Goal: Transaction & Acquisition: Subscribe to service/newsletter

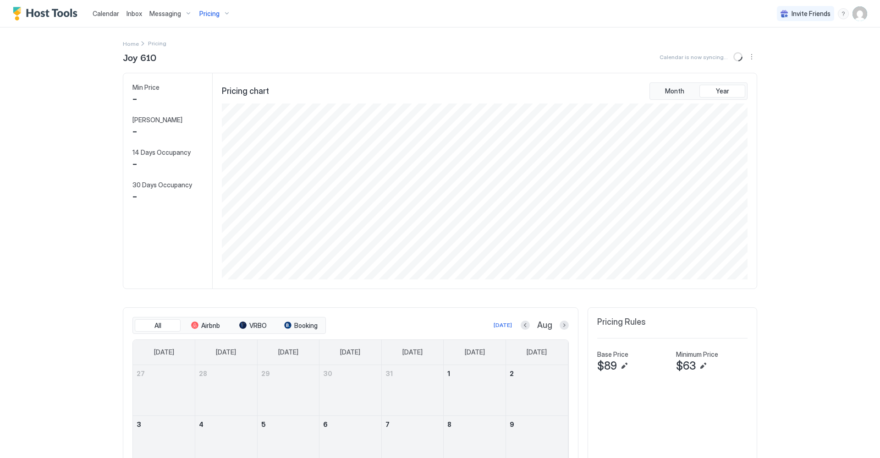
scroll to position [176, 527]
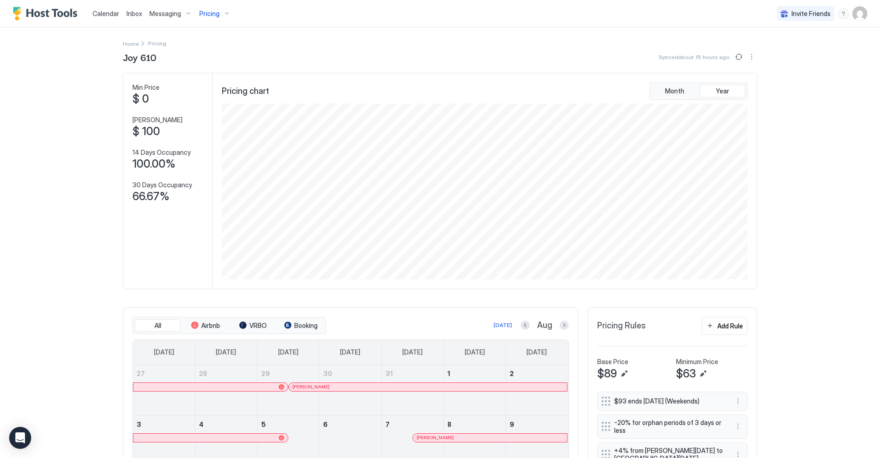
click at [223, 13] on div "Pricing" at bounding box center [215, 14] width 38 height 16
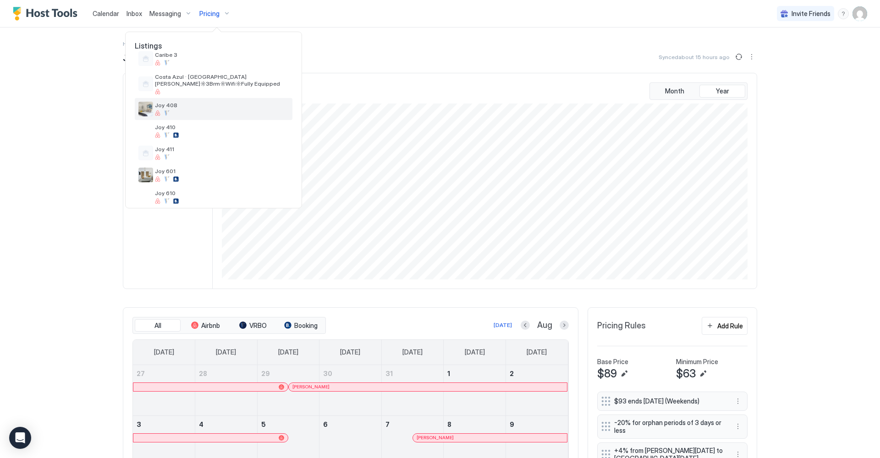
scroll to position [80, 0]
click at [225, 132] on div at bounding box center [222, 133] width 134 height 5
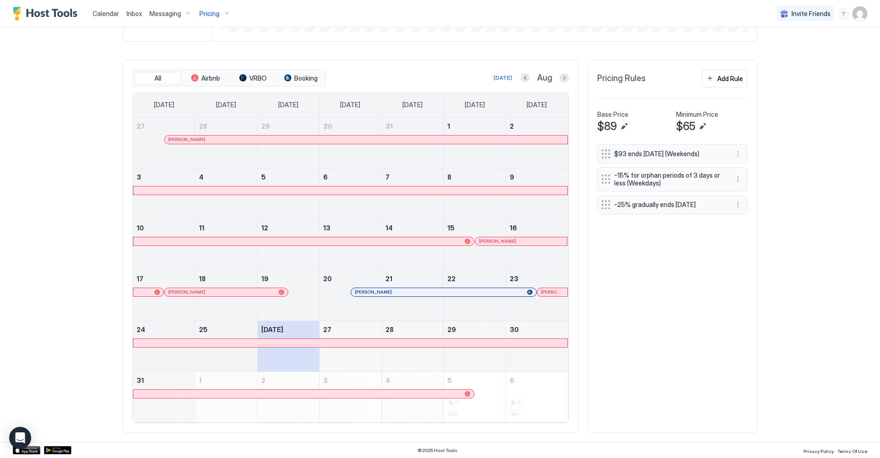
scroll to position [247, 0]
click at [564, 79] on button "Next month" at bounding box center [563, 78] width 9 height 9
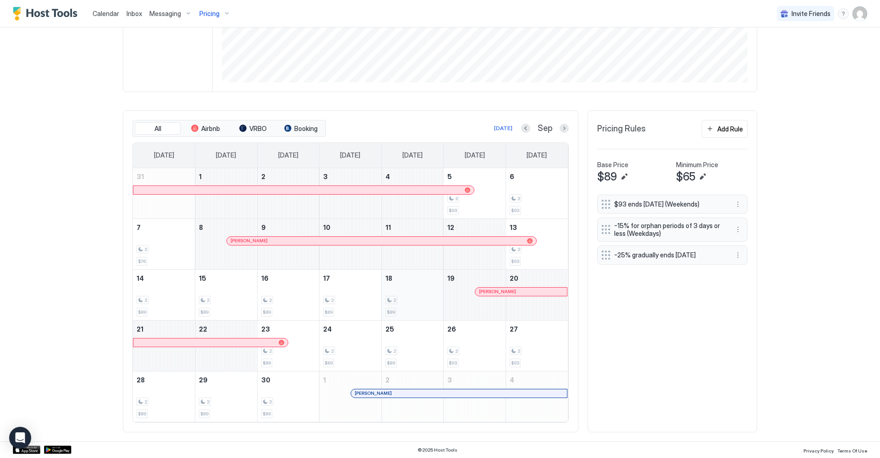
scroll to position [196, 0]
click at [357, 395] on div at bounding box center [356, 394] width 7 height 7
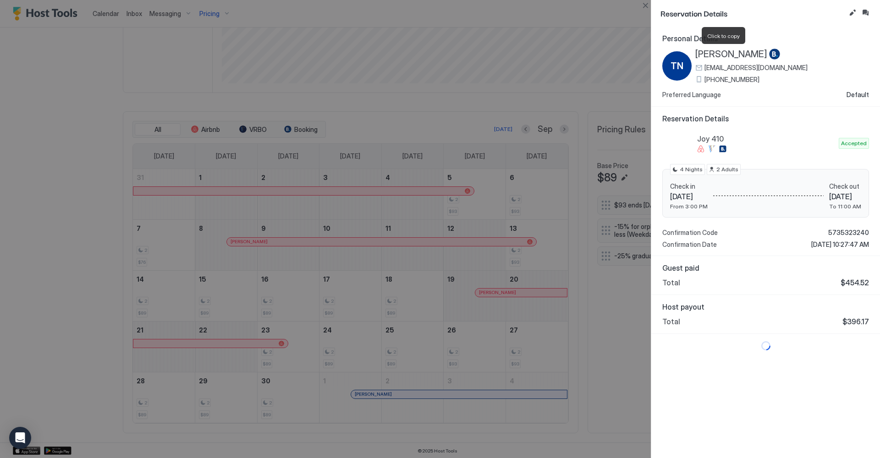
click at [704, 52] on span "[PERSON_NAME]" at bounding box center [731, 54] width 72 height 11
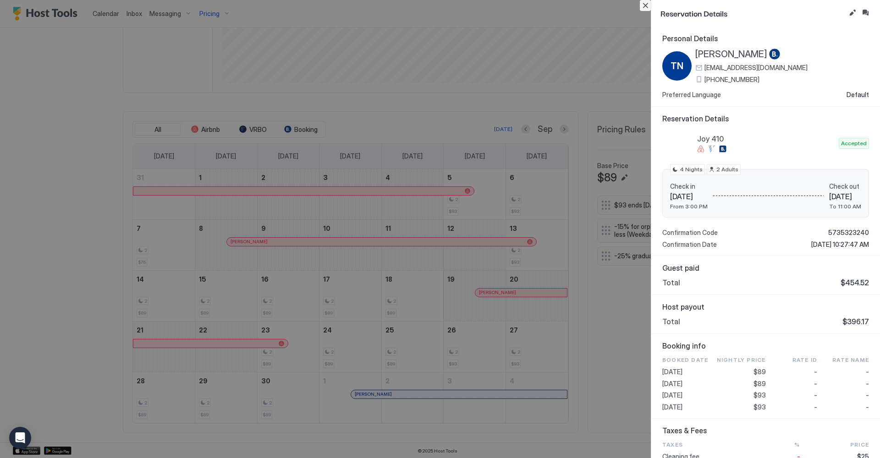
click at [646, 5] on button "Close" at bounding box center [645, 5] width 11 height 11
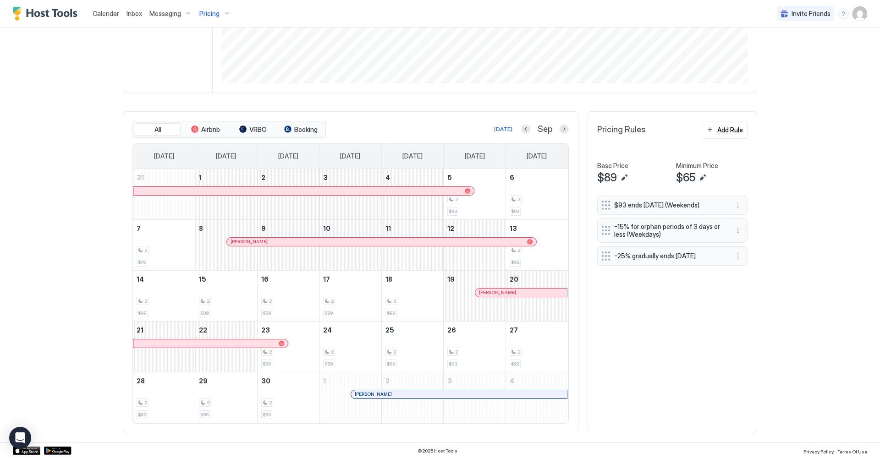
click at [365, 393] on div at bounding box center [364, 394] width 7 height 7
